Goal: Task Accomplishment & Management: Manage account settings

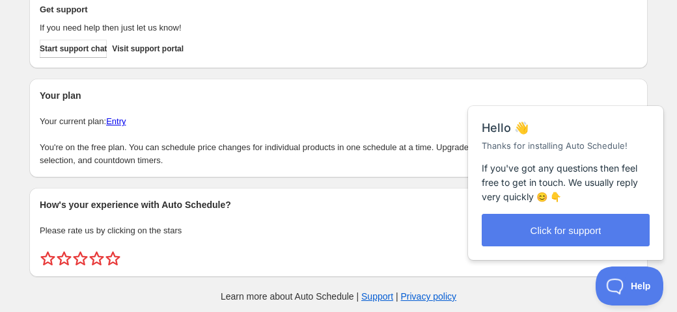
scroll to position [123, 0]
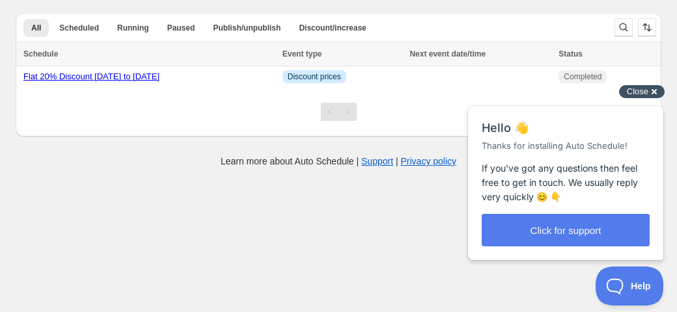
click at [637, 92] on span "Close" at bounding box center [637, 92] width 21 height 10
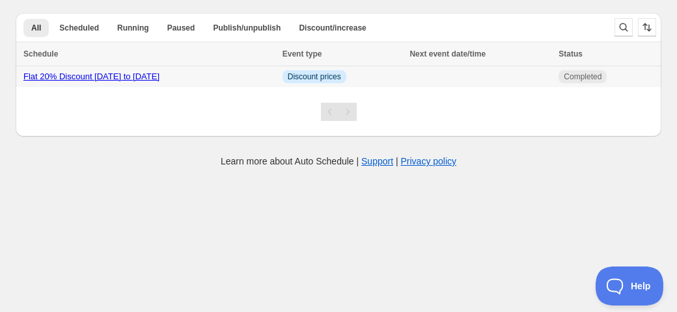
click at [120, 75] on link "Flat 20% Discount 15 Aug to 25 Aug" at bounding box center [91, 77] width 136 height 10
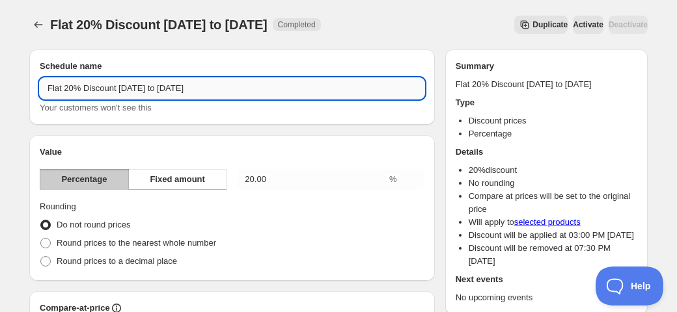
click at [131, 89] on input "Flat 20% Discount 15 Aug to 25 Aug" at bounding box center [232, 88] width 385 height 21
click at [143, 82] on input "Flat 20% Discount 09 Aug to 25 Aug" at bounding box center [232, 88] width 385 height 21
click at [143, 83] on input "Flat 20% Discount 09 Aug to 25 Aug" at bounding box center [232, 88] width 385 height 21
click at [173, 86] on input "Flat 20% Discount 09 Sep to 25 Aug" at bounding box center [232, 88] width 385 height 21
click at [186, 89] on input "Flat 20% Discount 09 Sep to 22 Aug" at bounding box center [232, 88] width 385 height 21
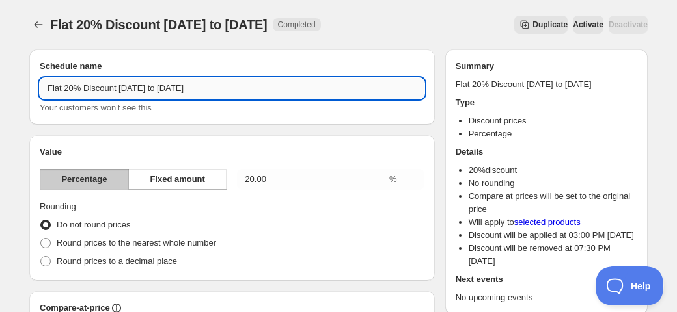
click at [186, 89] on input "Flat 20% Discount 09 Sep to 22 Aug" at bounding box center [232, 88] width 385 height 21
type input "Flat 20% Discount 09 Sep to 22 Sep"
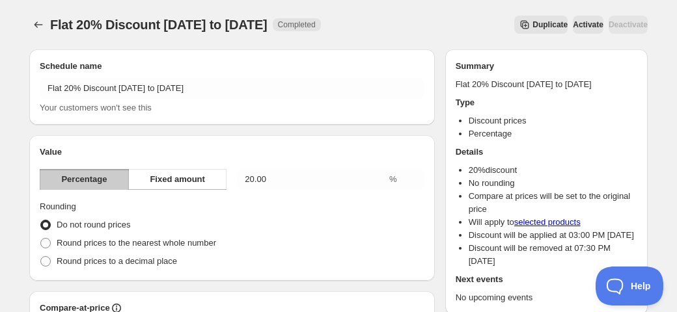
click at [573, 23] on span "Activate" at bounding box center [588, 25] width 31 height 10
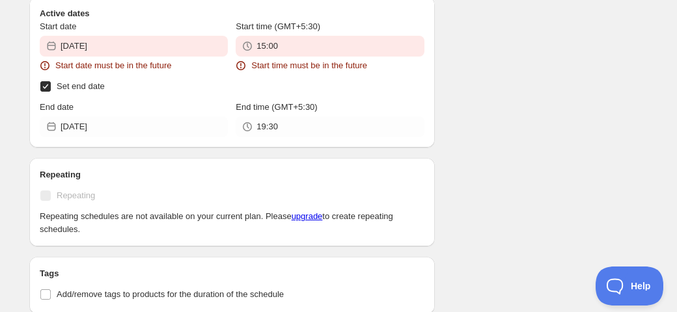
scroll to position [8818, 0]
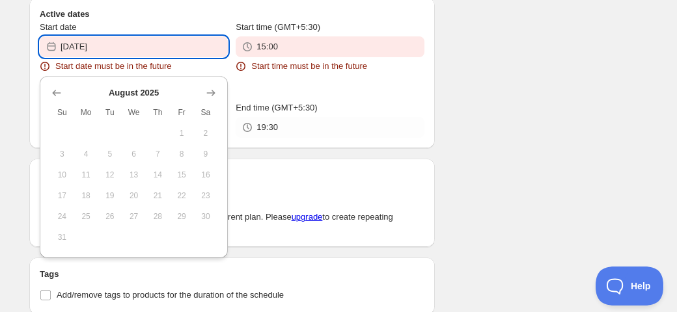
click at [118, 51] on input "2025-08-15" at bounding box center [144, 46] width 167 height 21
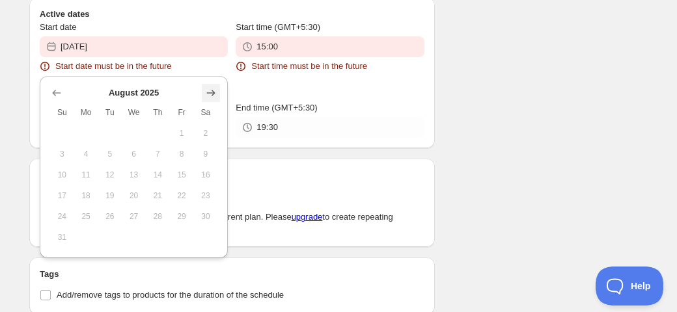
click at [215, 94] on icon "Show next month, September 2025" at bounding box center [210, 93] width 13 height 13
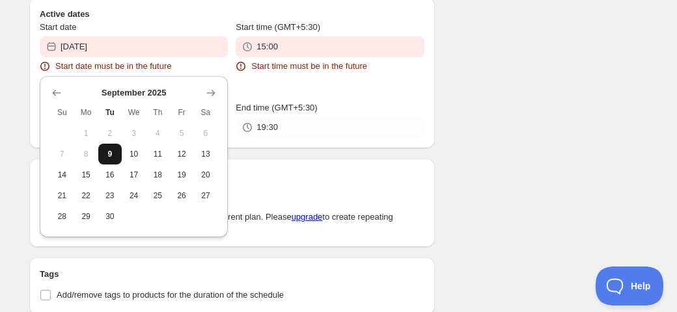
click at [107, 152] on span "9" at bounding box center [110, 154] width 14 height 10
type input "2025-09-09"
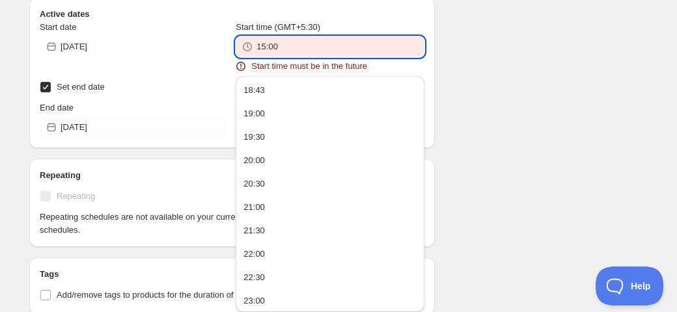
click at [266, 42] on input "15:00" at bounding box center [339, 46] width 167 height 21
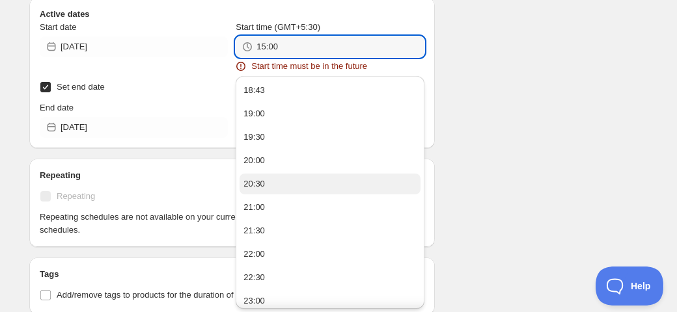
scroll to position [8812, 0]
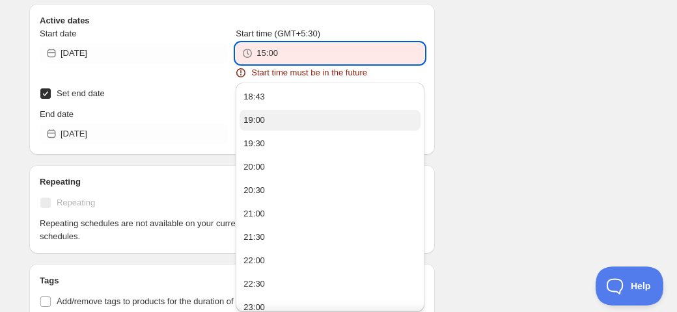
click at [271, 115] on button "19:00" at bounding box center [330, 120] width 180 height 21
type input "19:00"
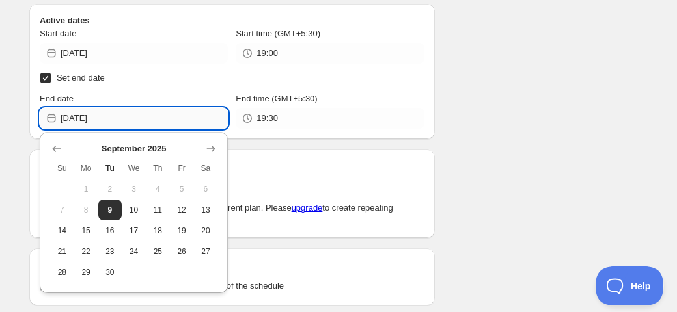
click at [124, 118] on input "2025-09-09" at bounding box center [144, 118] width 167 height 21
click at [81, 251] on span "22" at bounding box center [86, 252] width 14 height 10
type input "2025-09-22"
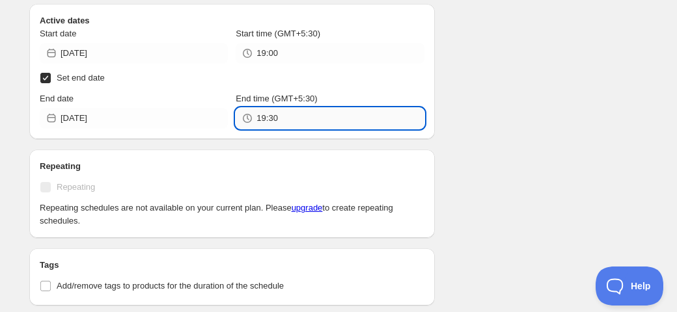
click at [271, 120] on input "19:30" at bounding box center [339, 118] width 167 height 21
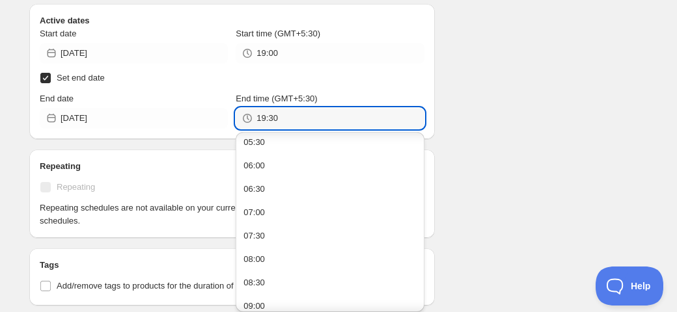
scroll to position [264, 0]
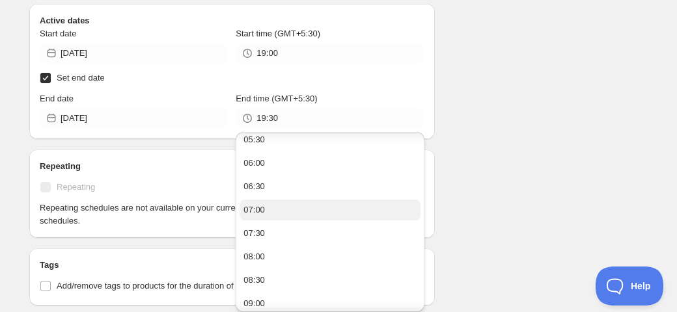
click at [258, 214] on div "07:00" at bounding box center [253, 210] width 21 height 13
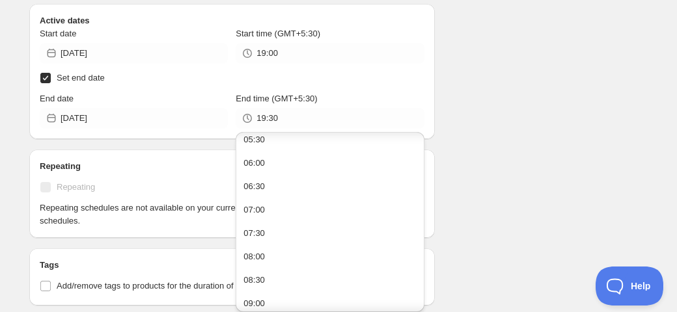
type input "07:00"
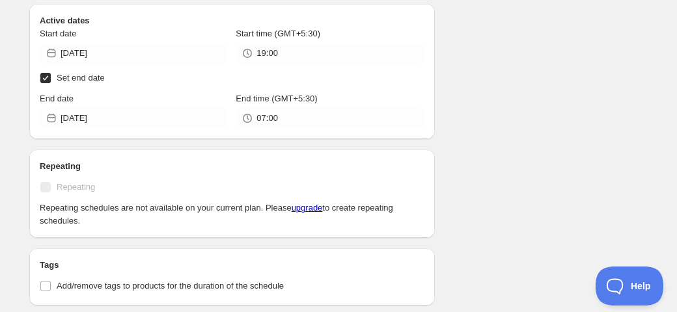
click at [141, 129] on div "Active dates Start date 2025-09-09 Start time (GMT+5:30) 19:00 Set end date End…" at bounding box center [232, 71] width 406 height 135
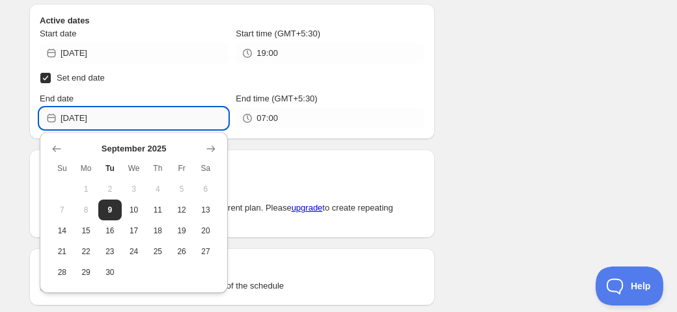
click at [124, 123] on input "2025-09-22" at bounding box center [144, 118] width 167 height 21
click at [64, 253] on span "21" at bounding box center [62, 252] width 14 height 10
type input "2025-09-21"
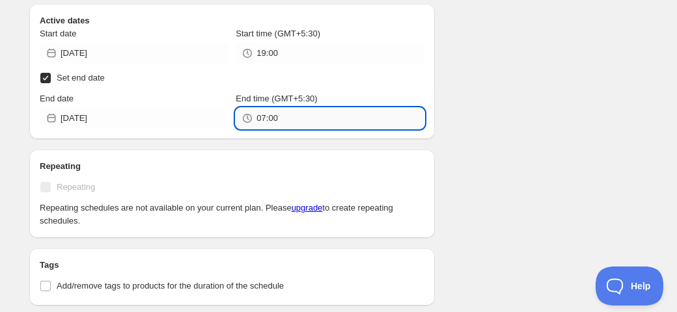
click at [284, 117] on input "07:00" at bounding box center [339, 118] width 167 height 21
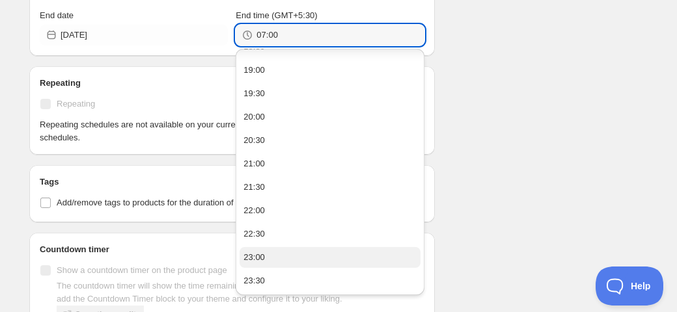
scroll to position [864, 0]
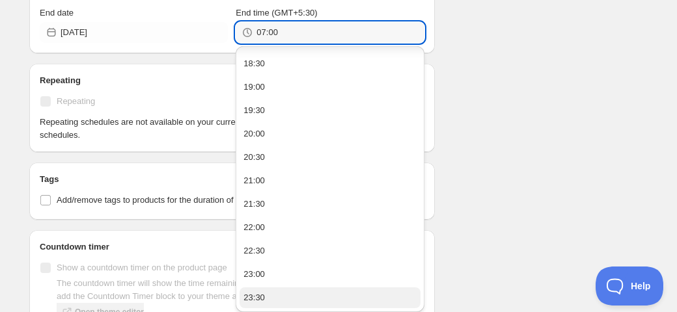
click at [253, 298] on div "23:30" at bounding box center [253, 298] width 21 height 13
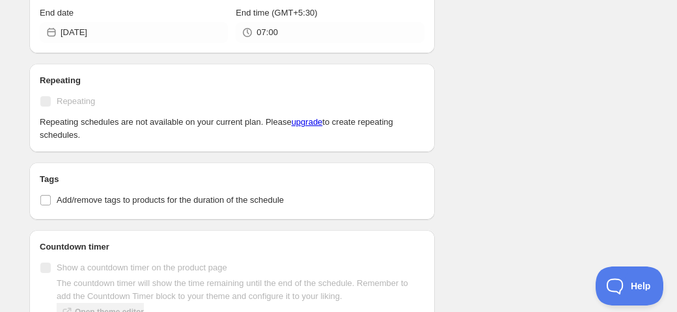
type input "23:30"
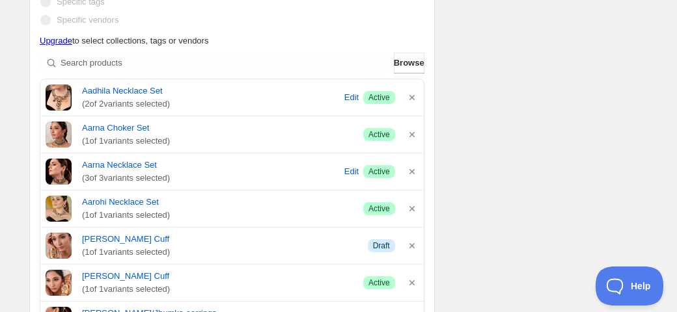
scroll to position [0, 0]
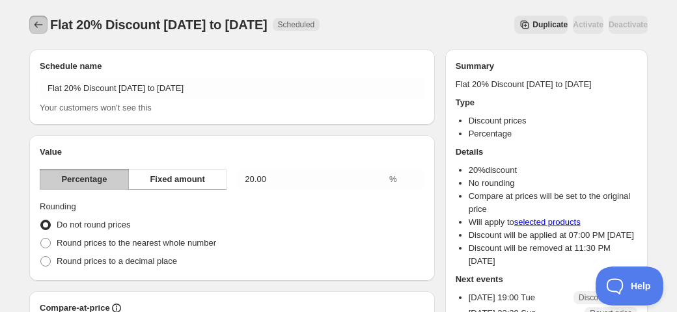
click at [36, 20] on icon "Schedules" at bounding box center [38, 24] width 13 height 13
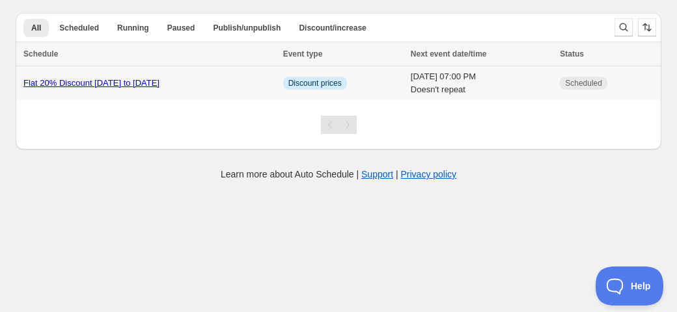
click at [152, 83] on link "Flat 20% Discount 09 Sep to 22 Sep" at bounding box center [91, 83] width 136 height 10
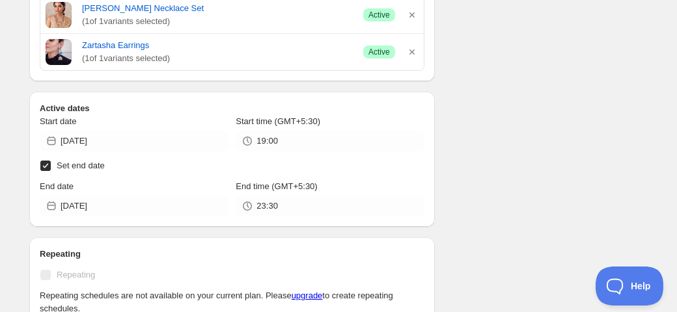
scroll to position [8623, 0]
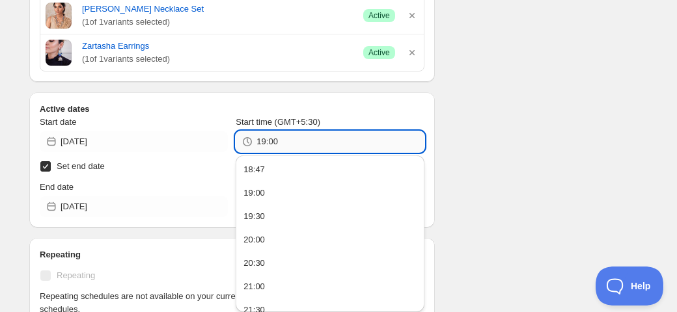
click at [258, 141] on input "19:00" at bounding box center [339, 141] width 167 height 21
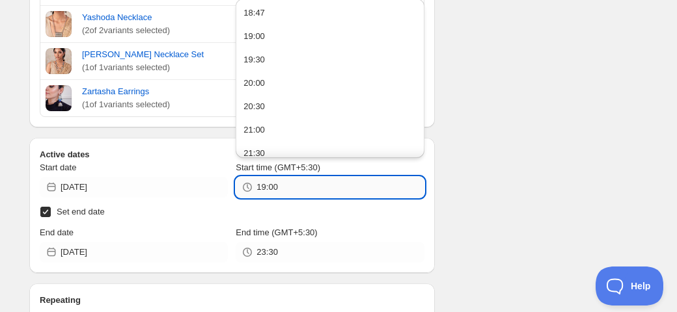
scroll to position [8576, 0]
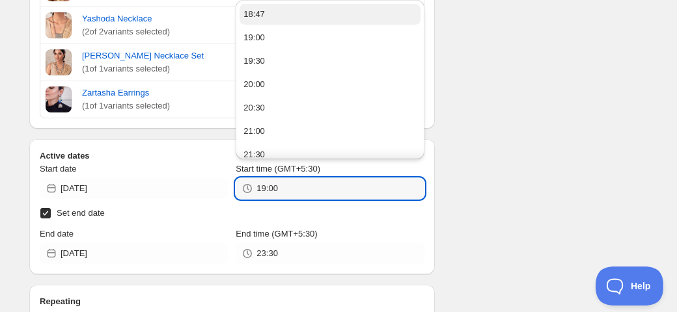
click at [255, 16] on div "18:47" at bounding box center [253, 14] width 21 height 13
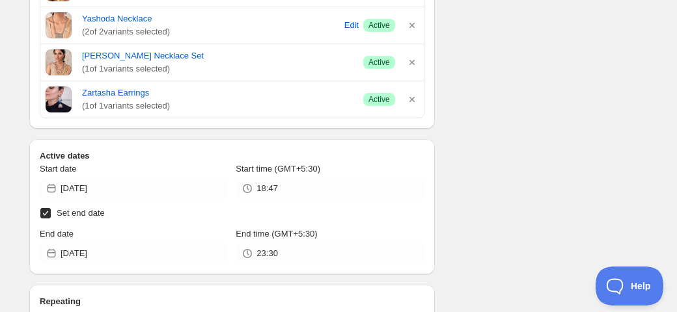
scroll to position [8663, 0]
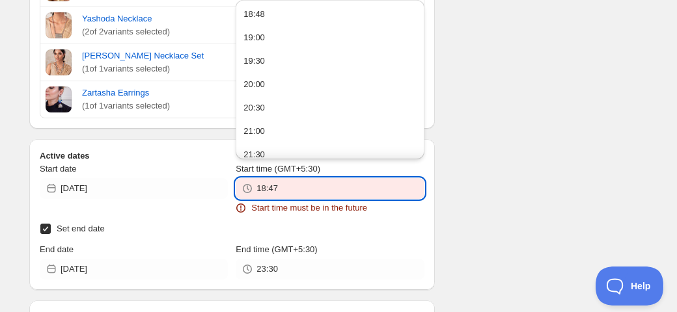
click at [292, 186] on input "18:47" at bounding box center [339, 188] width 167 height 21
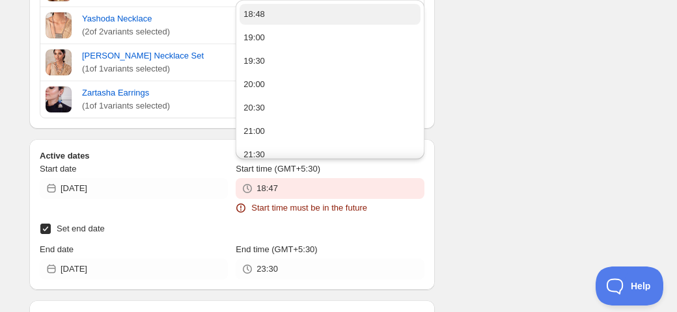
click at [253, 11] on div "18:48" at bounding box center [253, 14] width 21 height 13
type input "18:48"
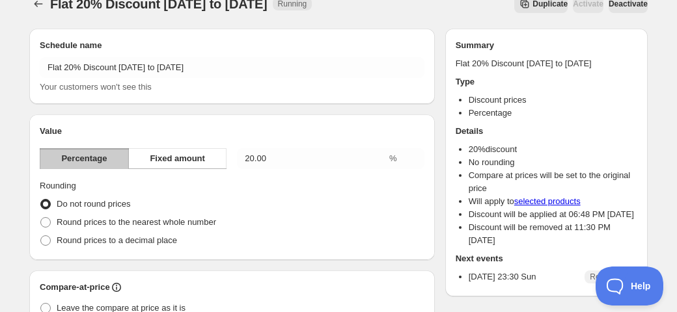
scroll to position [18, 0]
